Goal: Book appointment/travel/reservation

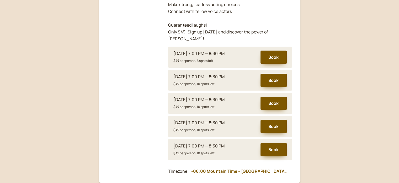
scroll to position [206, 0]
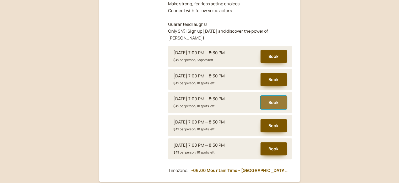
click at [271, 96] on button "Book" at bounding box center [274, 102] width 26 height 13
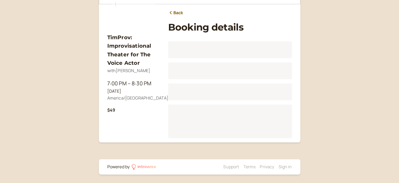
scroll to position [61, 0]
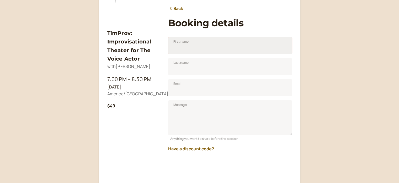
click at [243, 46] on input "First name" at bounding box center [230, 45] width 124 height 17
type input "[PERSON_NAME]"
type input "[EMAIL_ADDRESS][DOMAIN_NAME]"
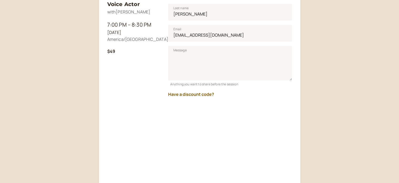
scroll to position [142, 0]
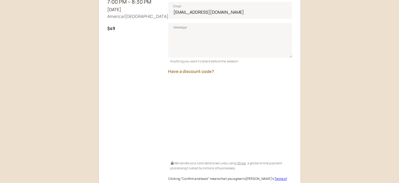
click at [204, 71] on button "Have a discount code?" at bounding box center [191, 71] width 46 height 5
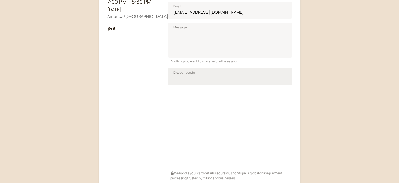
click at [204, 71] on input "Discount code" at bounding box center [230, 76] width 124 height 17
type input "SAVPRO25"
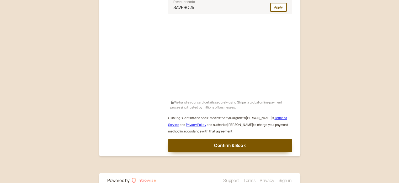
scroll to position [226, 0]
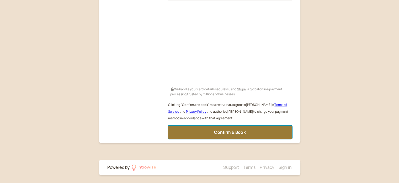
click at [230, 131] on span "Confirm & Book" at bounding box center [230, 132] width 32 height 6
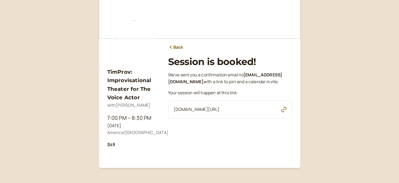
scroll to position [28, 0]
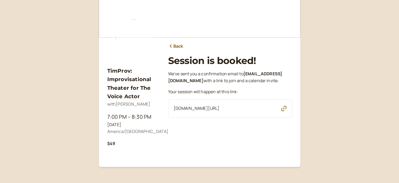
click at [177, 45] on link "Back" at bounding box center [175, 46] width 15 height 7
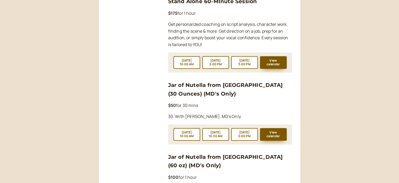
scroll to position [717, 0]
